Goal: Information Seeking & Learning: Understand process/instructions

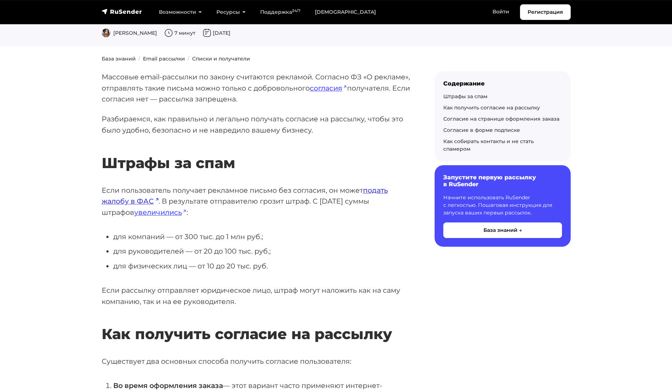
scroll to position [72, 0]
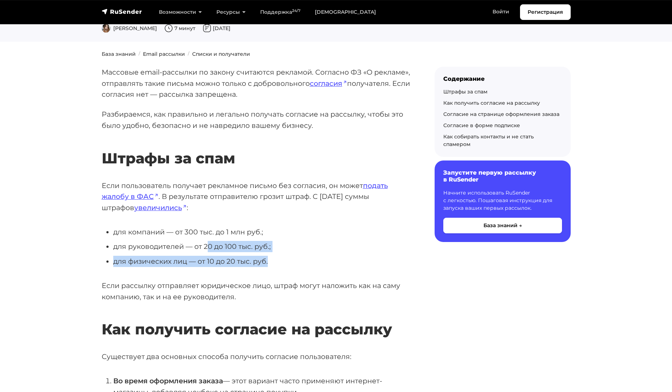
drag, startPoint x: 273, startPoint y: 263, endPoint x: 209, endPoint y: 243, distance: 66.4
click at [209, 243] on ul "для компаний — от 300 тыс. до 1 млн руб.; для руководителей — от 20 до 100 тыс.…" at bounding box center [257, 246] width 310 height 41
drag, startPoint x: 209, startPoint y: 243, endPoint x: 209, endPoint y: 267, distance: 23.9
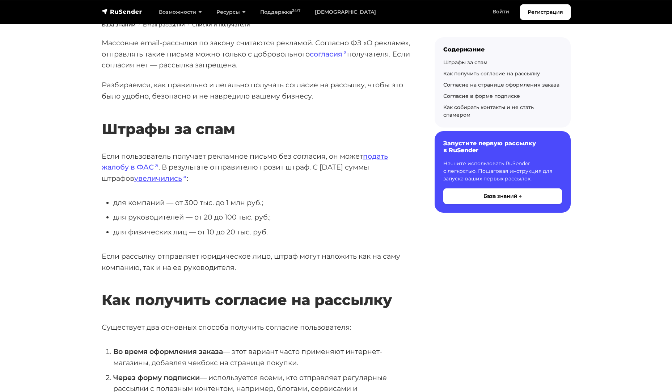
scroll to position [181, 0]
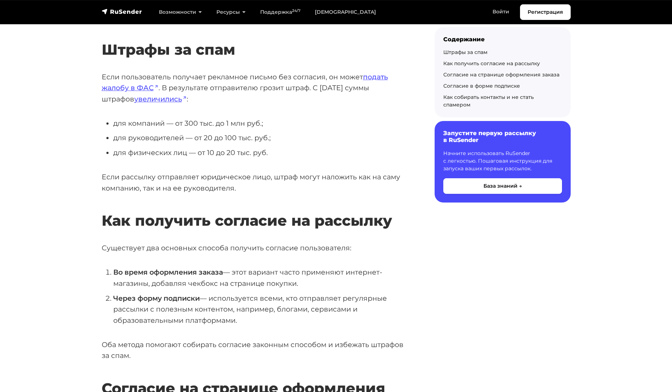
drag, startPoint x: 245, startPoint y: 320, endPoint x: 237, endPoint y: 318, distance: 8.2
click at [237, 318] on li "Через форму подписки — используется всеми, кто отправляет регулярные рассылки с…" at bounding box center [262, 309] width 298 height 33
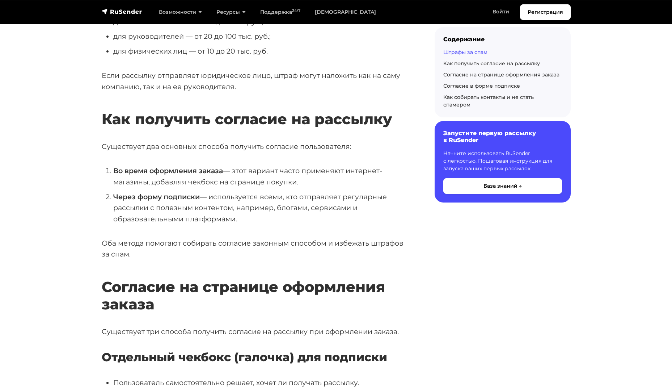
scroll to position [290, 0]
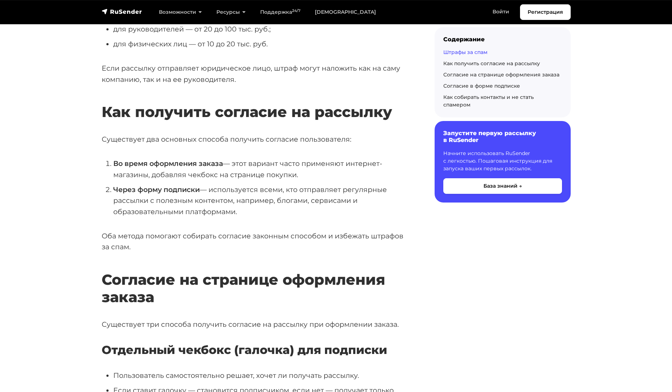
drag, startPoint x: 138, startPoint y: 236, endPoint x: 152, endPoint y: 244, distance: 15.4
click at [152, 244] on p "Оба метода помогают собирать согласие законным способом и избежать штрафов за с…" at bounding box center [257, 241] width 310 height 22
drag, startPoint x: 142, startPoint y: 250, endPoint x: 177, endPoint y: 282, distance: 46.9
click at [177, 282] on h2 "Согласие на странице оформления заказа" at bounding box center [257, 277] width 310 height 56
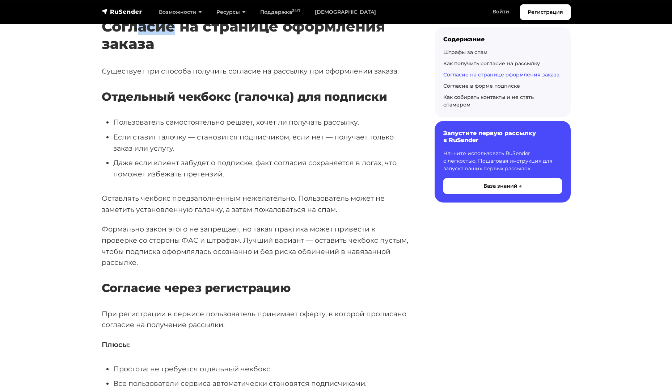
scroll to position [543, 0]
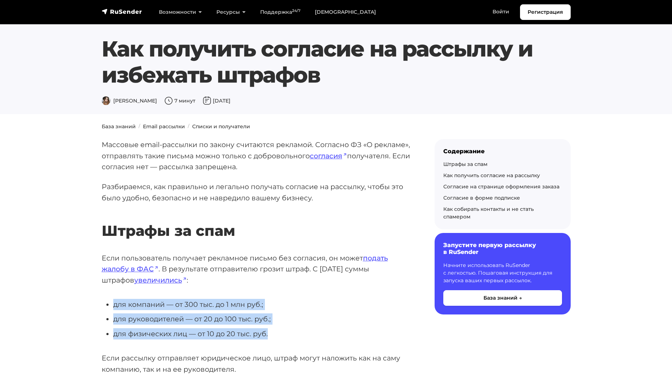
drag, startPoint x: 204, startPoint y: 282, endPoint x: 281, endPoint y: 332, distance: 91.6
click at [281, 332] on li "для физических лиц — от 10 до 20 тыс. руб." at bounding box center [262, 333] width 298 height 11
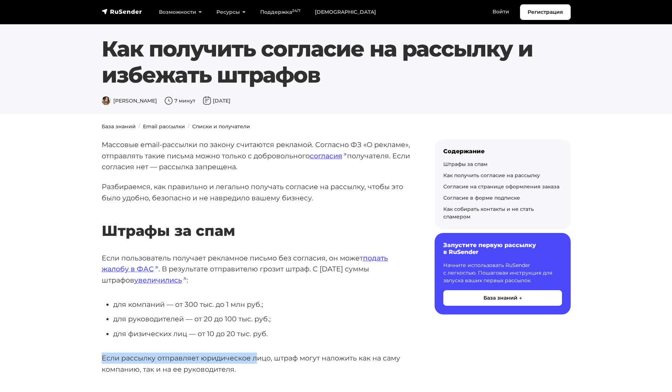
drag, startPoint x: 278, startPoint y: 335, endPoint x: 257, endPoint y: 345, distance: 23.3
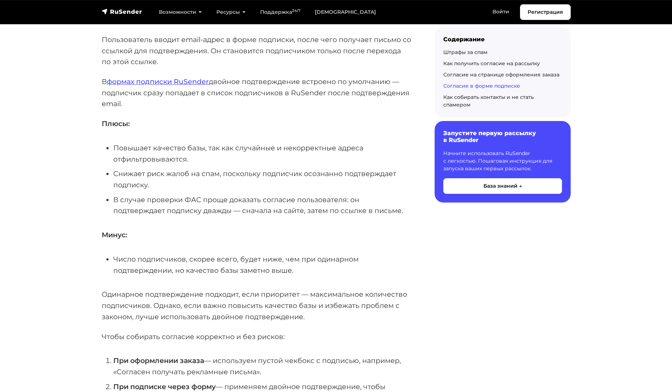
scroll to position [1629, 0]
